Goal: Navigation & Orientation: Find specific page/section

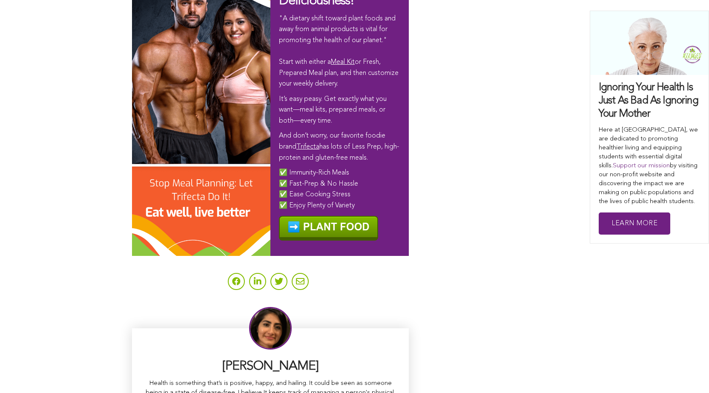
scroll to position [5135, 0]
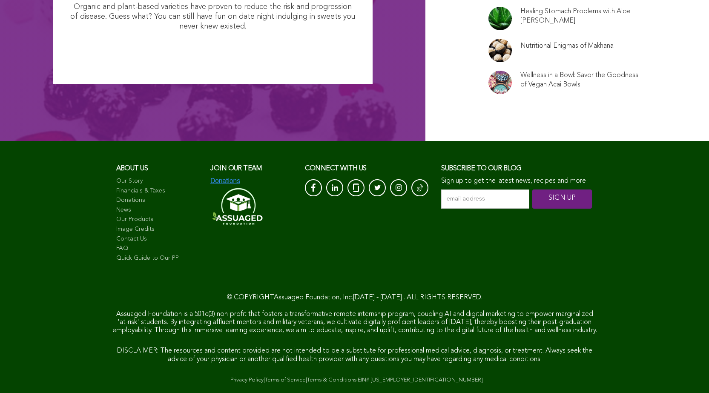
scroll to position [5760, 0]
click at [116, 206] on link "News" at bounding box center [159, 210] width 86 height 9
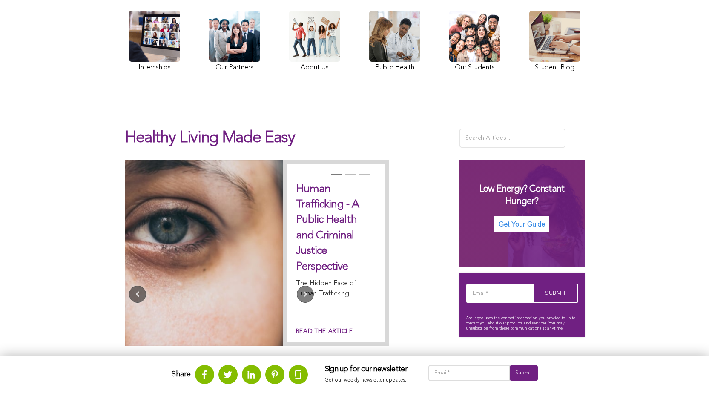
scroll to position [104, 0]
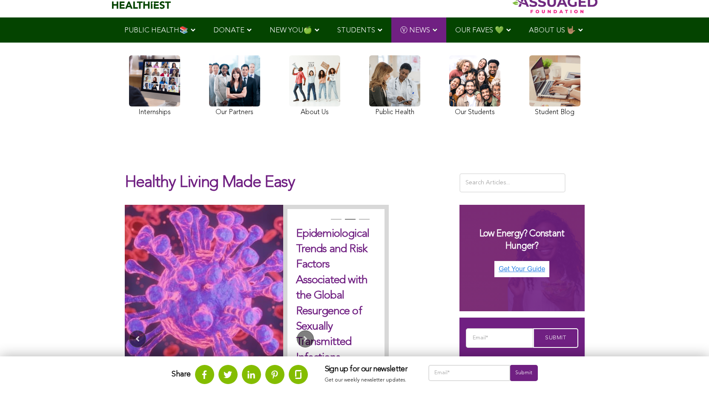
click at [449, 109] on link at bounding box center [474, 86] width 51 height 63
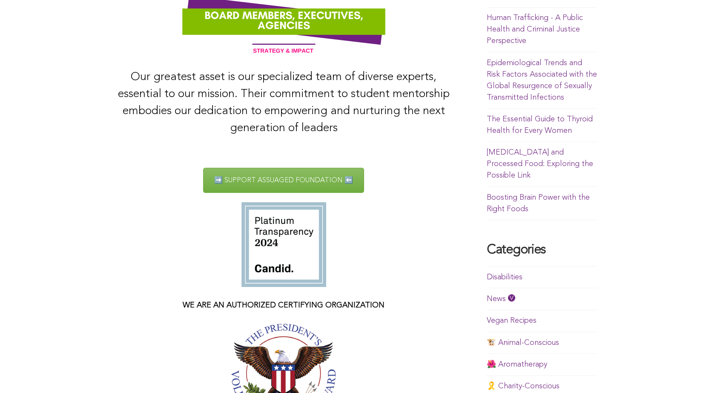
scroll to position [306, 0]
